Goal: Transaction & Acquisition: Subscribe to service/newsletter

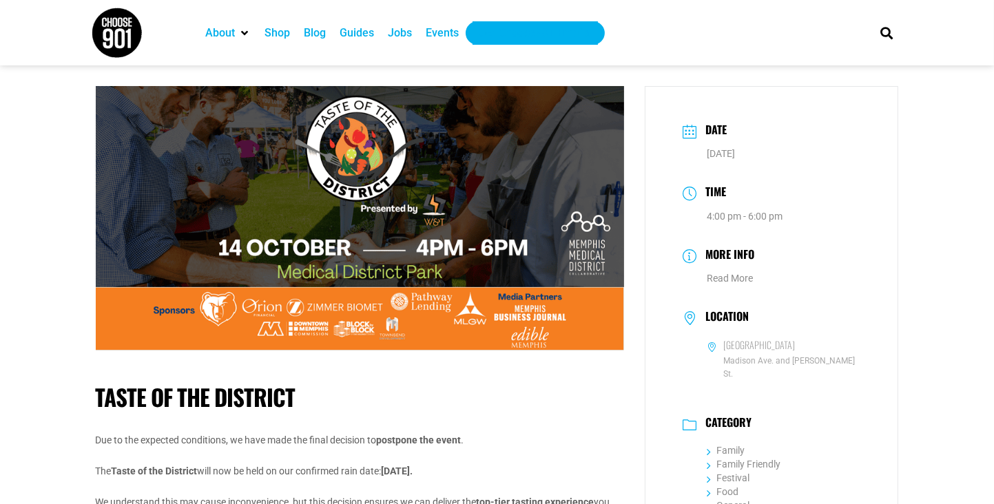
click at [535, 28] on div "Get Choose901 Emails" at bounding box center [535, 33] width 112 height 17
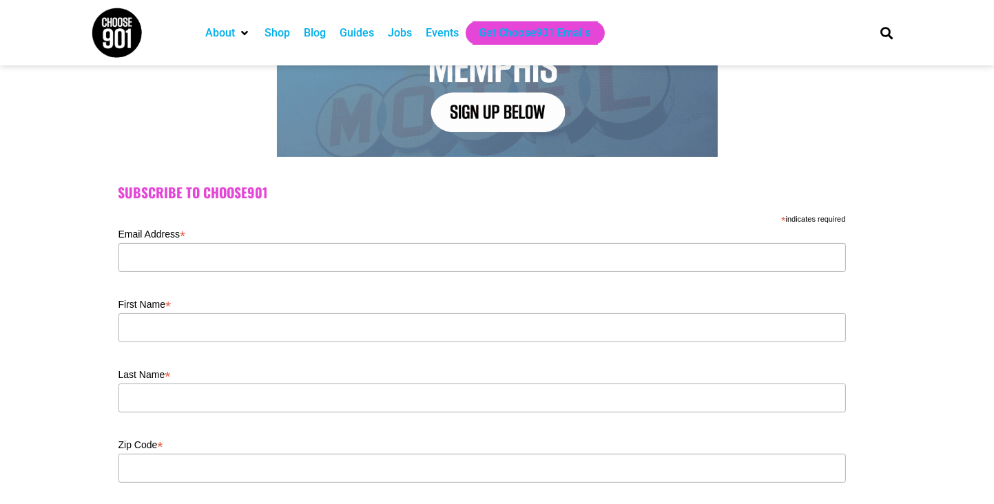
scroll to position [260, 0]
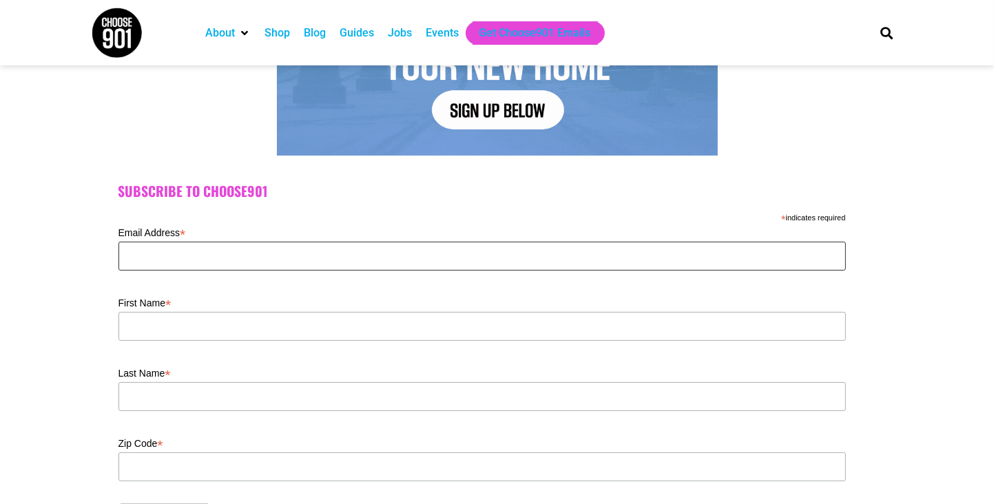
click at [242, 256] on input "Email Address *" at bounding box center [481, 256] width 727 height 29
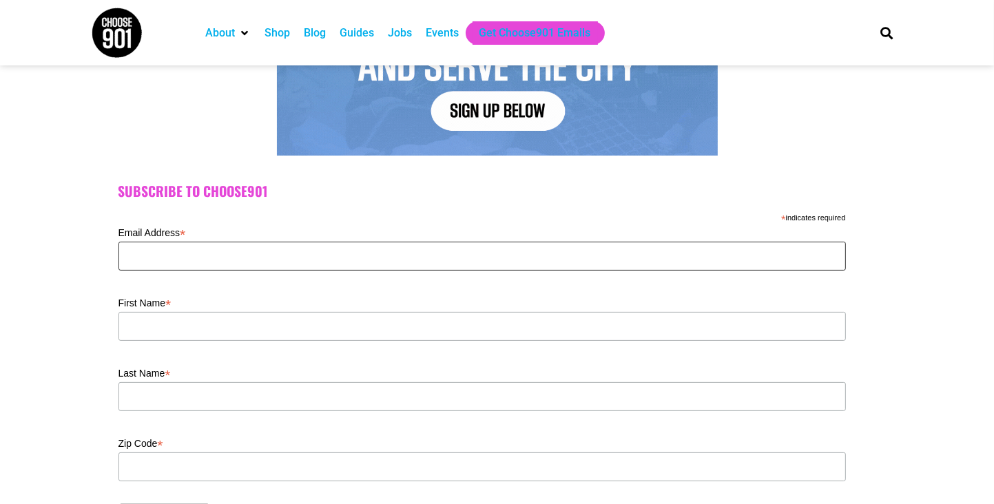
type input "[EMAIL_ADDRESS][DOMAIN_NAME]"
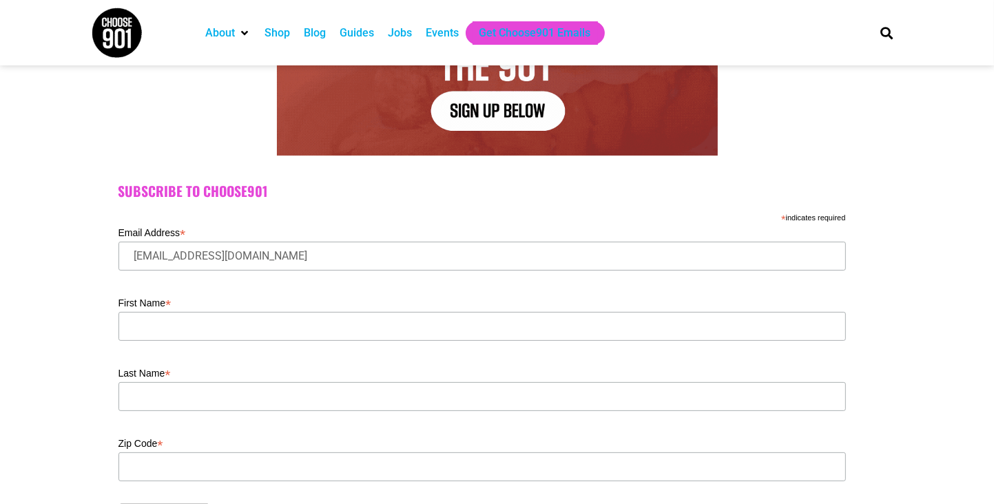
type input "[PERSON_NAME]"
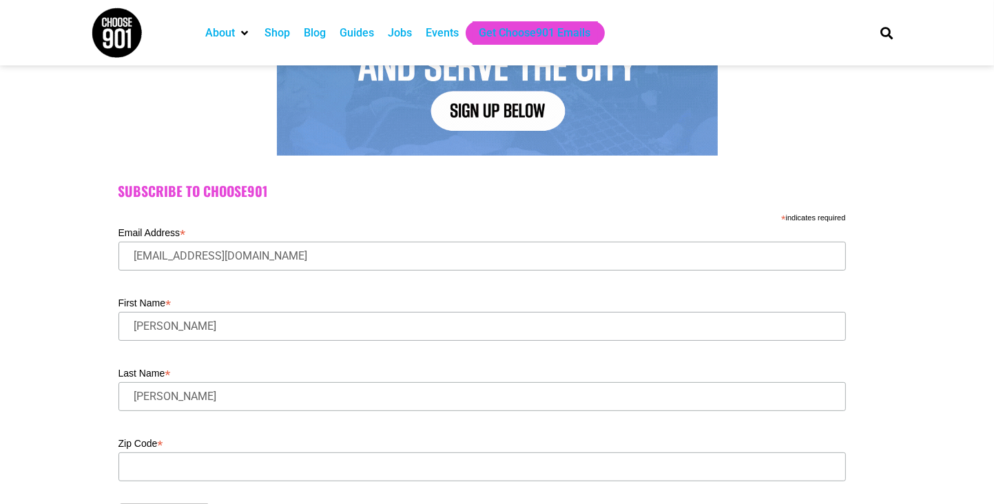
type input "38127"
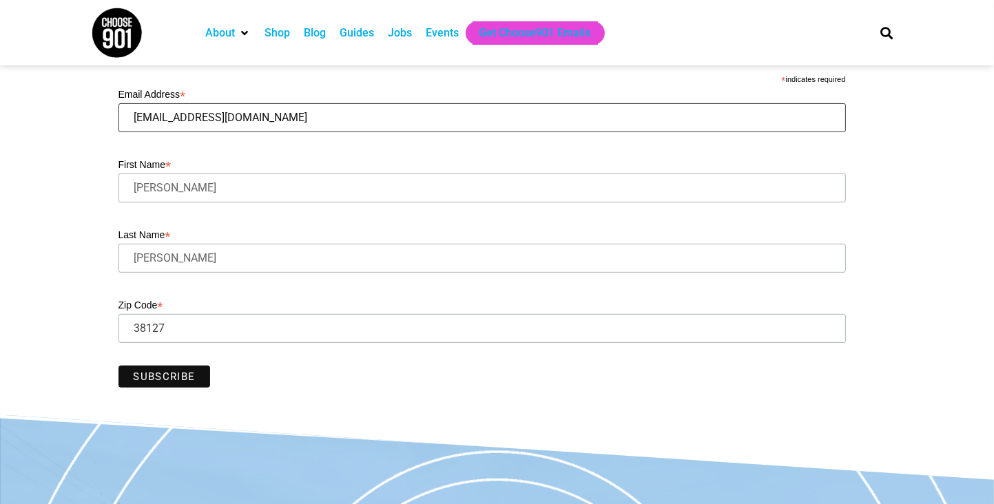
scroll to position [404, 0]
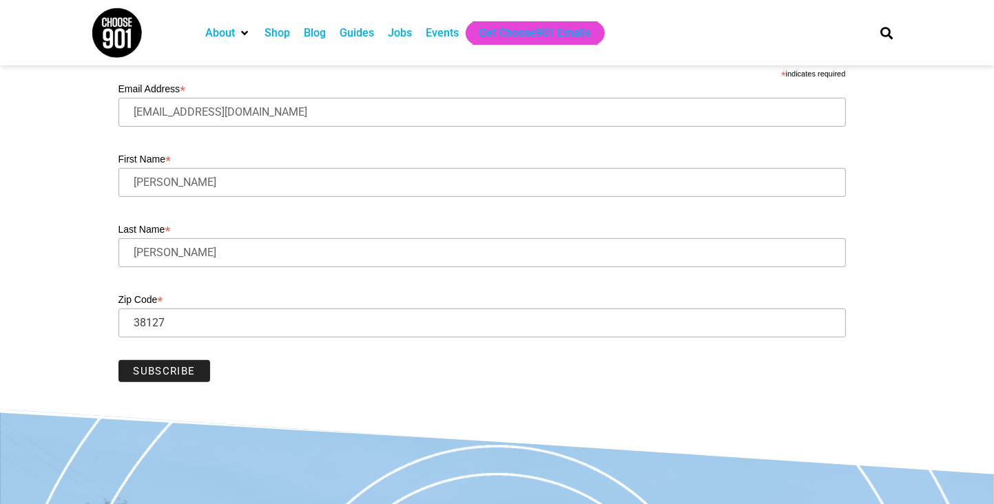
click at [187, 375] on input "Subscribe" at bounding box center [164, 371] width 92 height 22
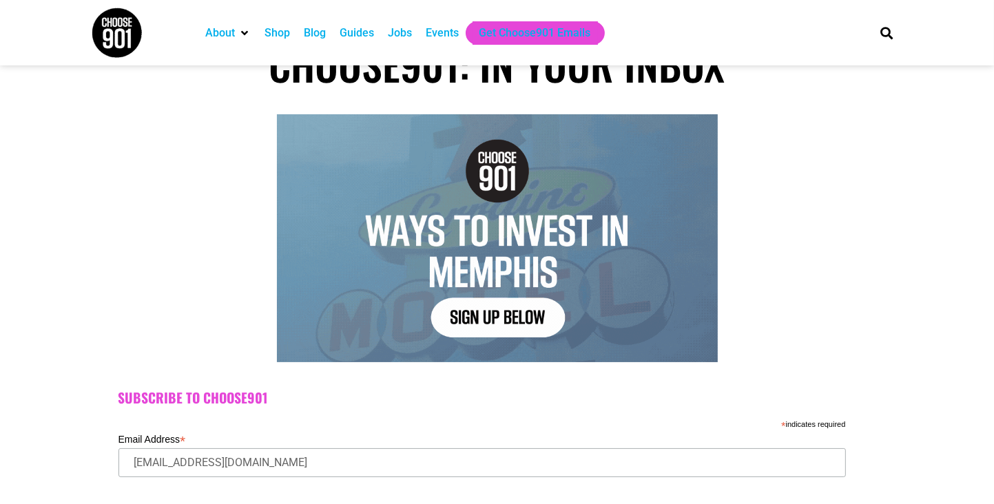
scroll to position [0, 0]
